Goal: Transaction & Acquisition: Obtain resource

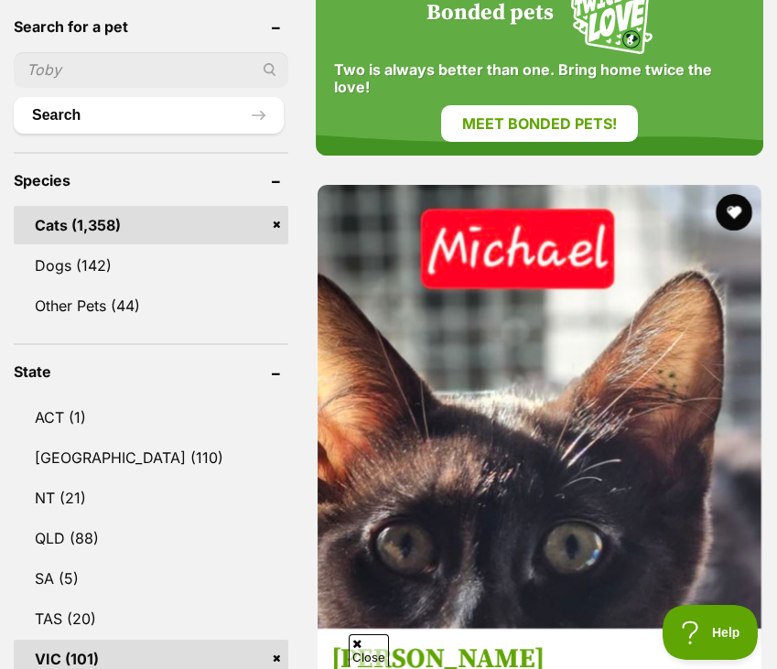
scroll to position [800, 0]
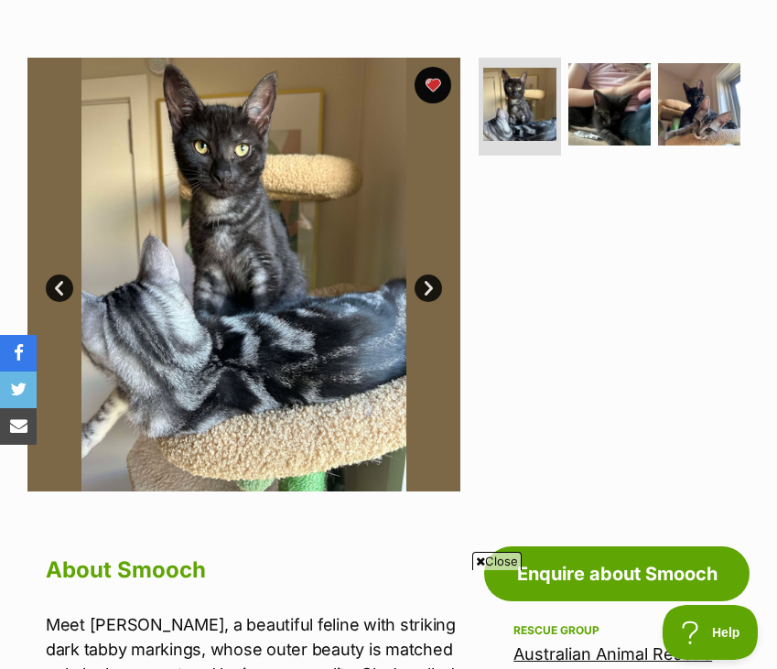
click at [427, 280] on link "Next" at bounding box center [427, 287] width 27 height 27
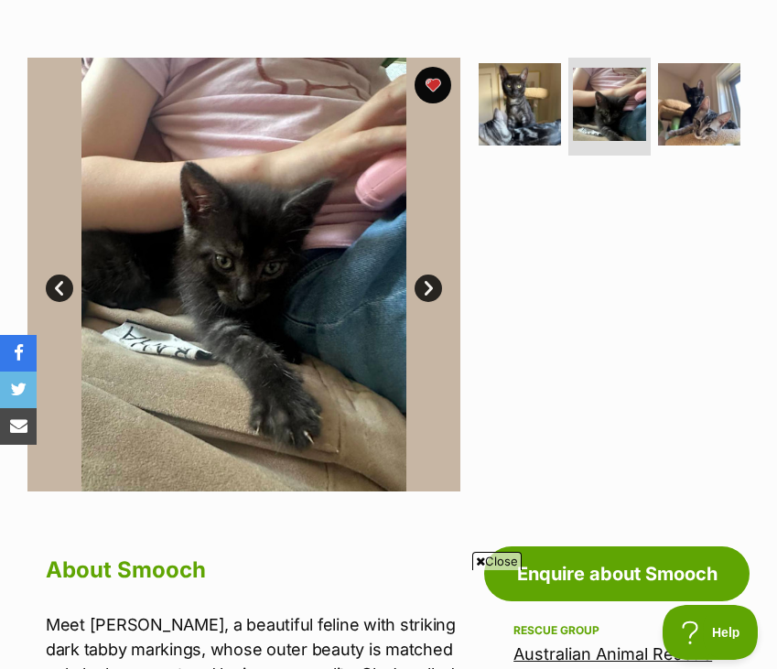
click at [427, 284] on link "Next" at bounding box center [427, 287] width 27 height 27
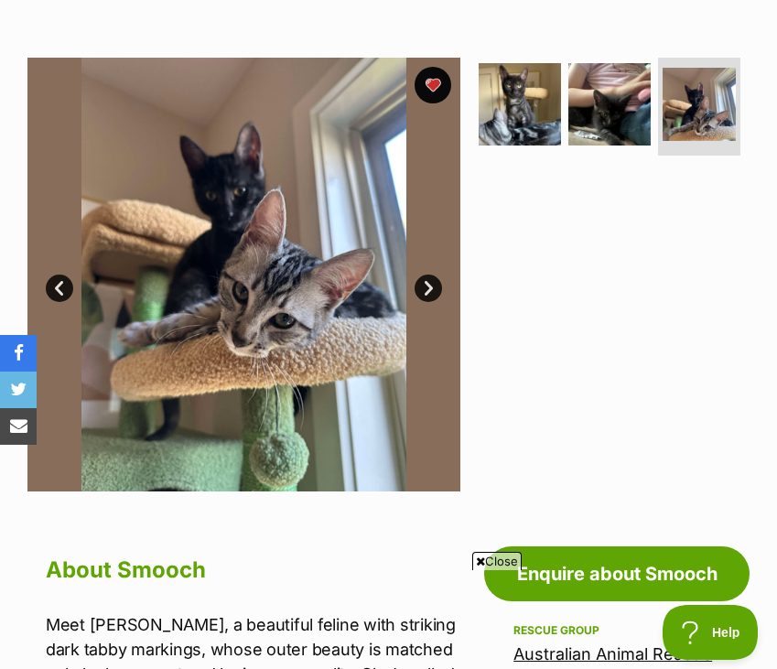
click at [426, 286] on link "Next" at bounding box center [427, 287] width 27 height 27
